Goal: Find specific page/section

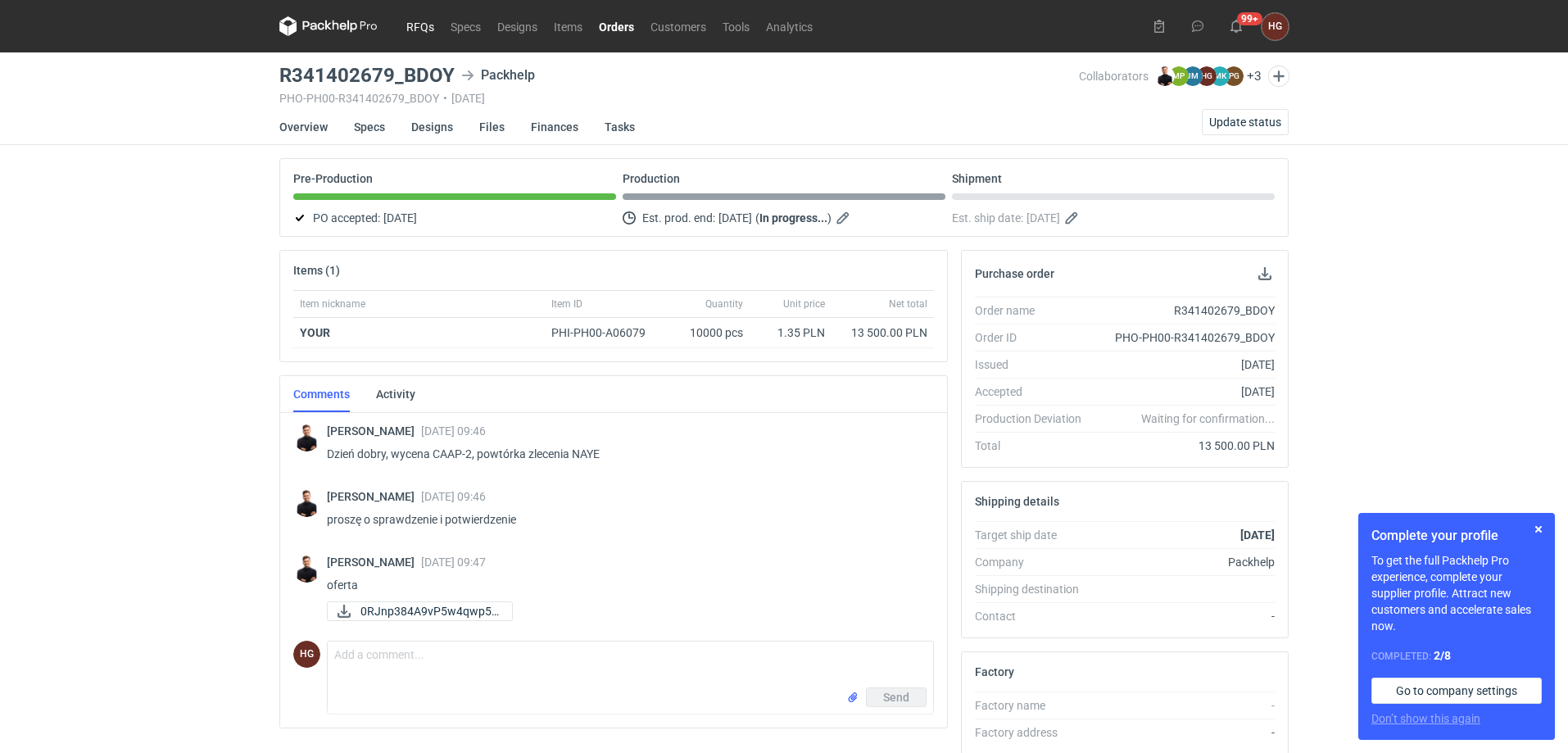
click at [428, 31] on link "RFQs" at bounding box center [420, 26] width 44 height 20
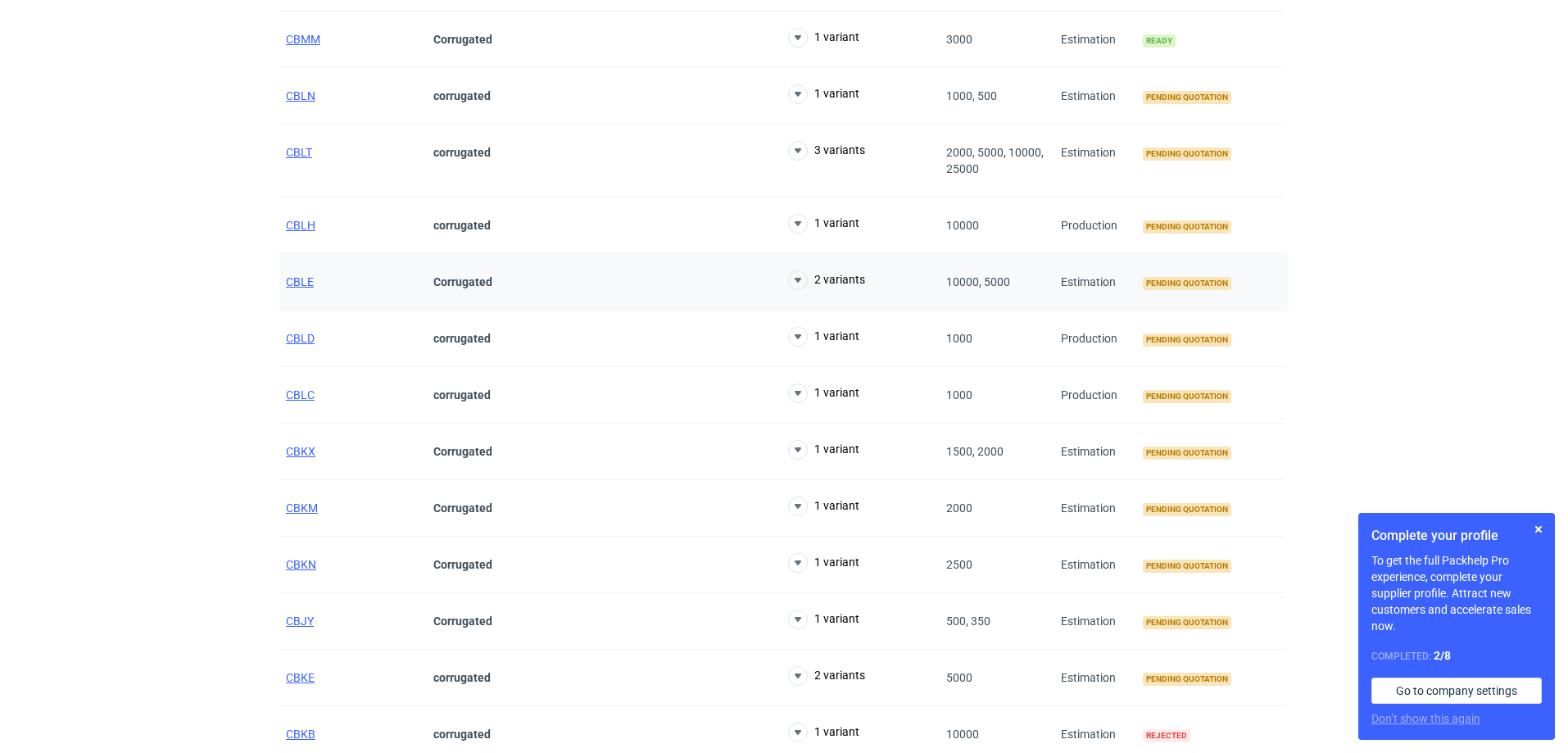
scroll to position [1645, 0]
